Goal: Task Accomplishment & Management: Manage account settings

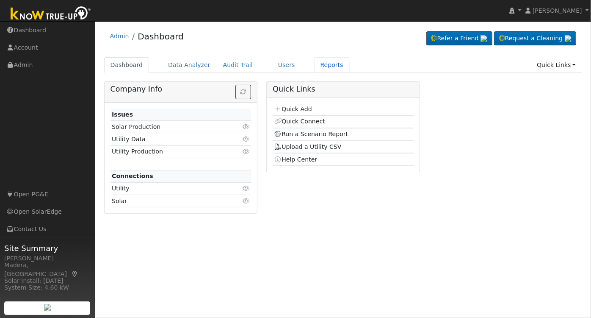
click at [316, 61] on link "Reports" at bounding box center [332, 65] width 36 height 16
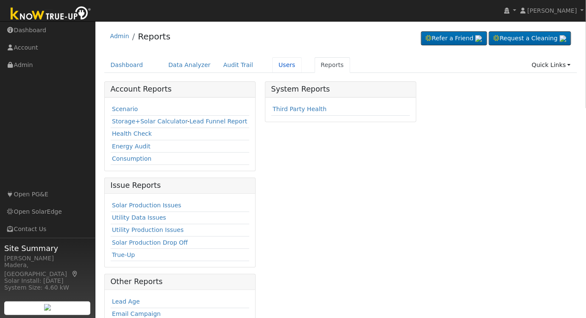
click at [272, 63] on link "Users" at bounding box center [287, 65] width 30 height 16
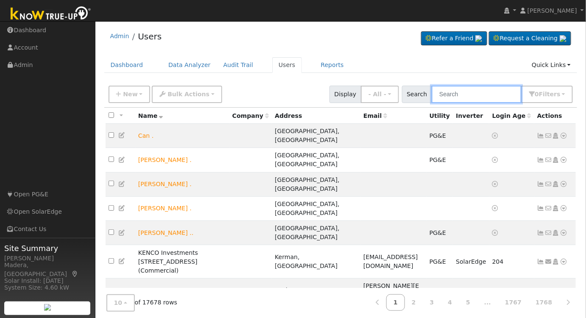
click at [481, 92] on input "text" at bounding box center [476, 94] width 90 height 17
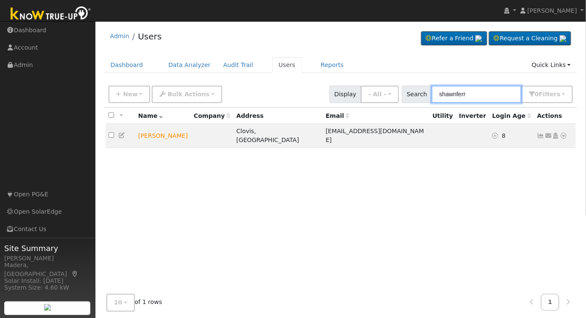
type input "shawnferr"
click at [555, 133] on icon at bounding box center [556, 136] width 8 height 6
